Goal: Find specific page/section: Find specific page/section

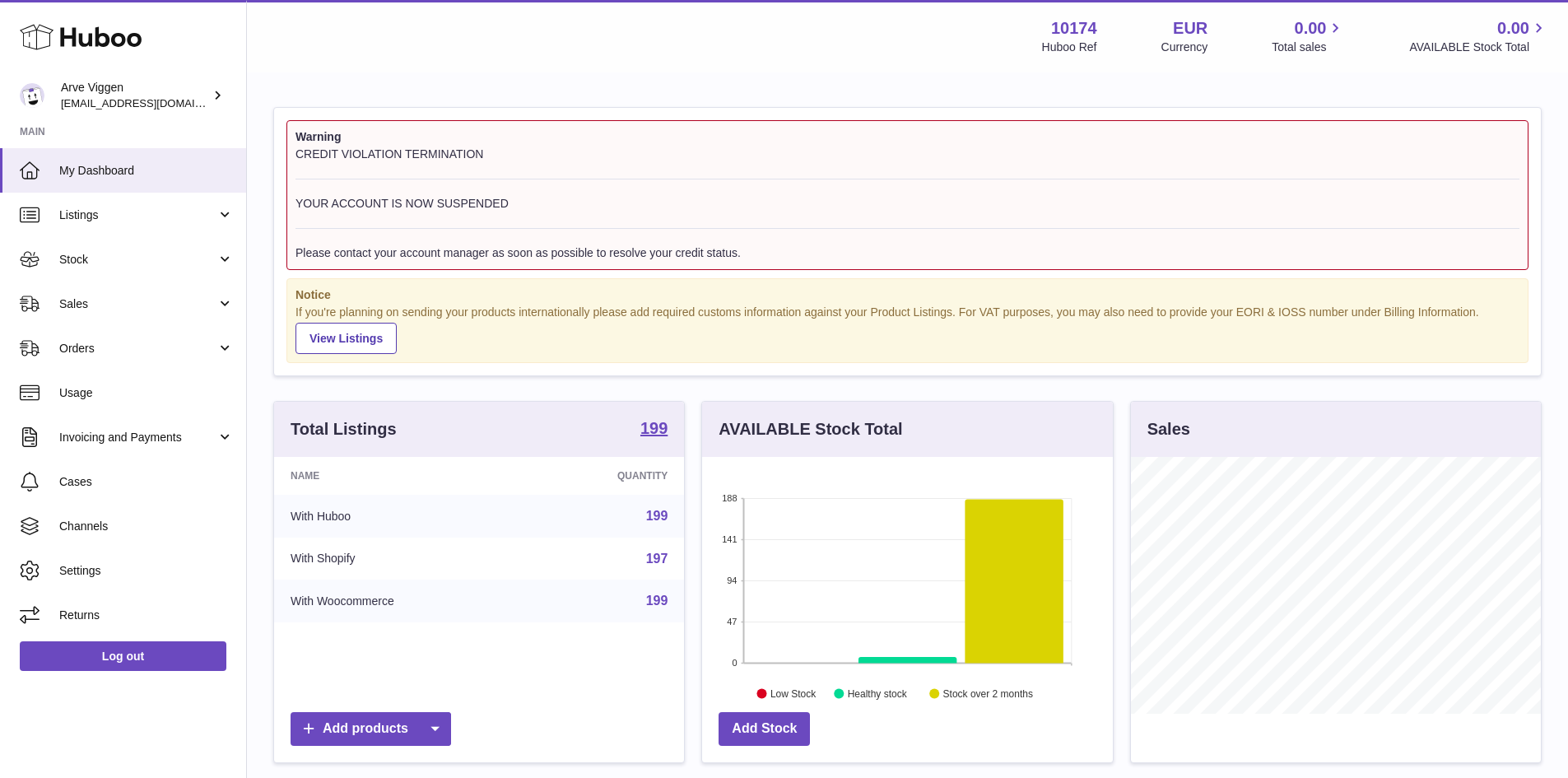
scroll to position [257, 410]
click at [94, 297] on span "Sales" at bounding box center [138, 304] width 157 height 16
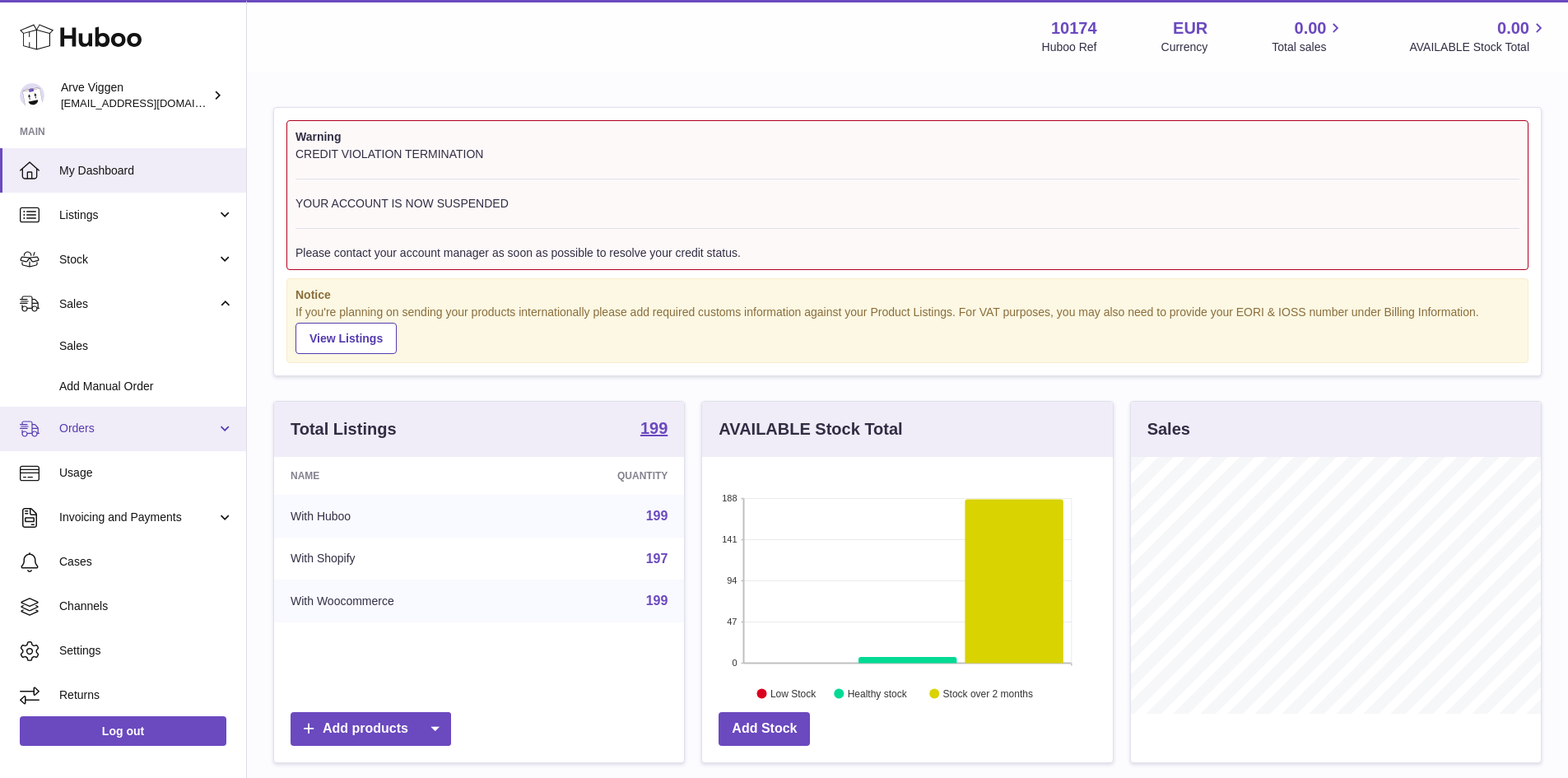
click at [107, 437] on link "Orders" at bounding box center [123, 429] width 246 height 45
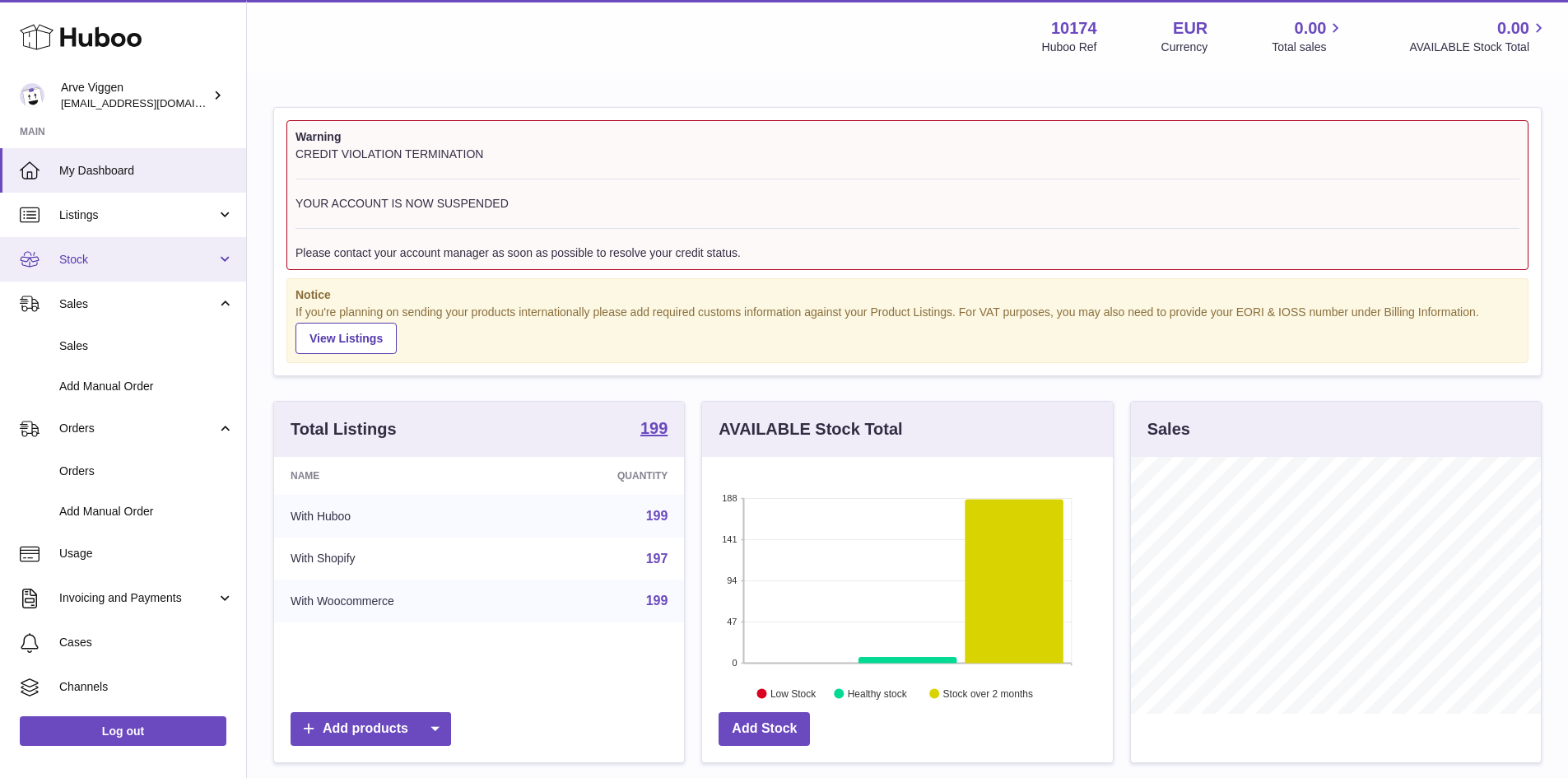
click at [94, 254] on span "Stock" at bounding box center [138, 260] width 157 height 16
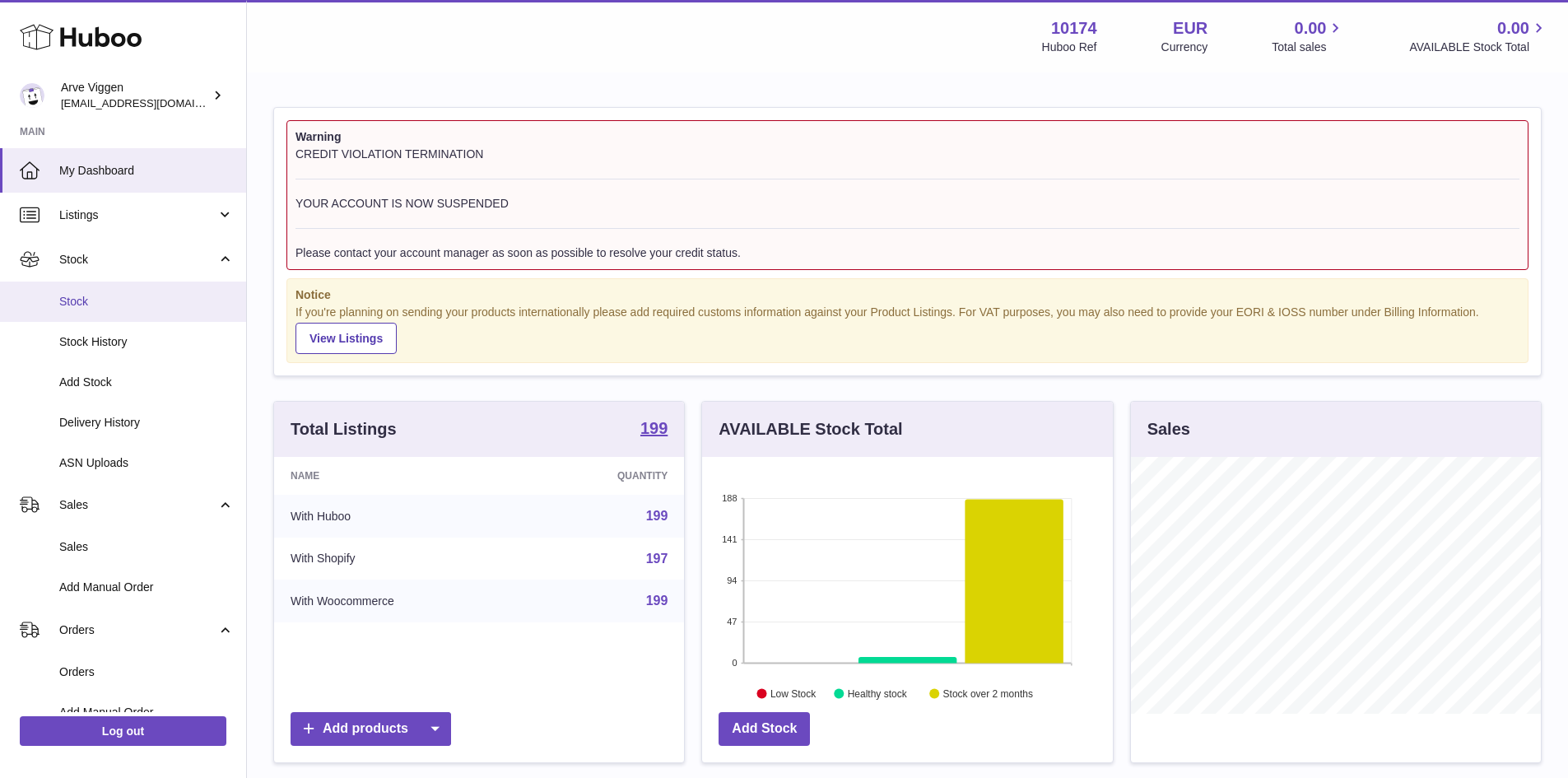
click at [94, 294] on span "Stock" at bounding box center [146, 302] width 175 height 16
